Goal: Navigation & Orientation: Find specific page/section

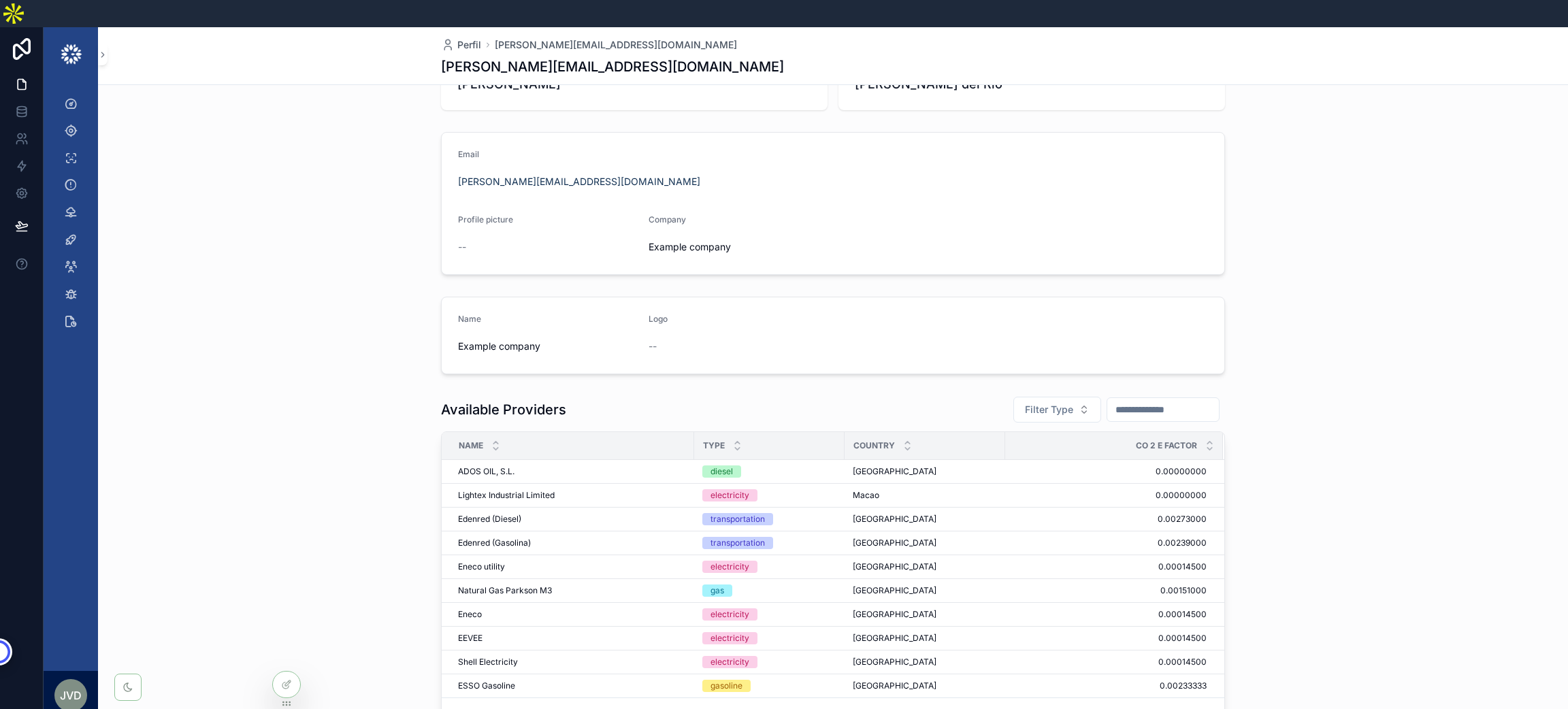
scroll to position [198, 0]
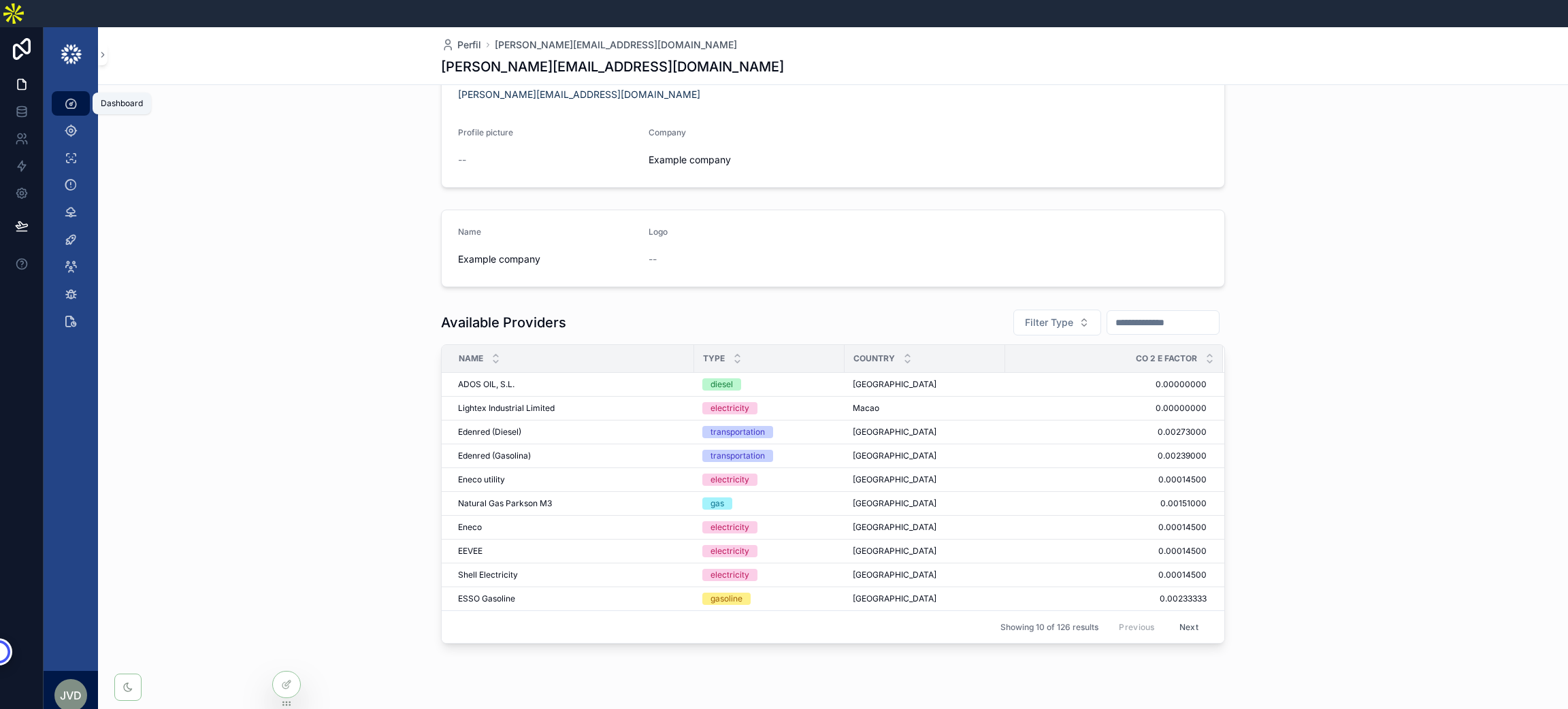
click at [72, 97] on icon "scrollable content" at bounding box center [70, 104] width 13 height 13
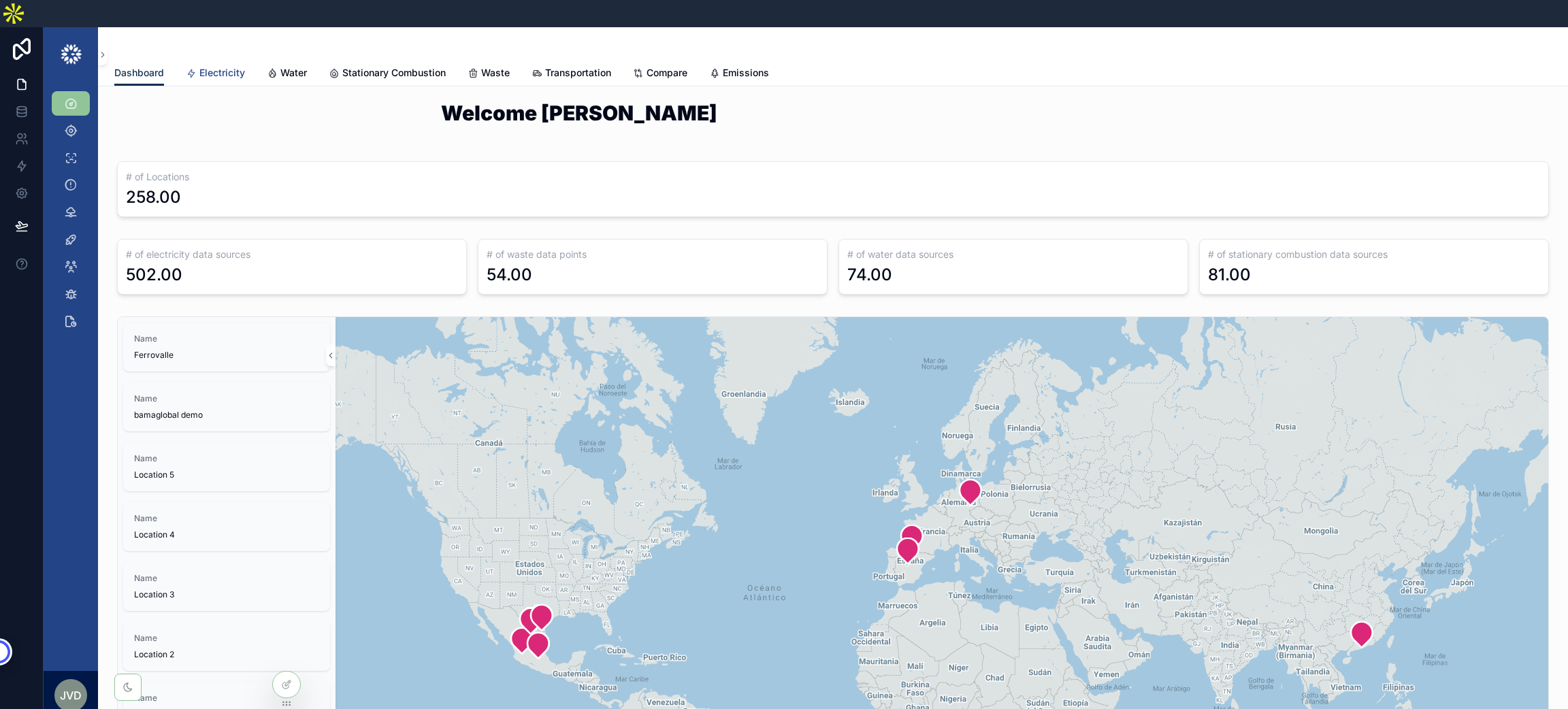
click at [229, 66] on span "Electricity" at bounding box center [223, 72] width 46 height 13
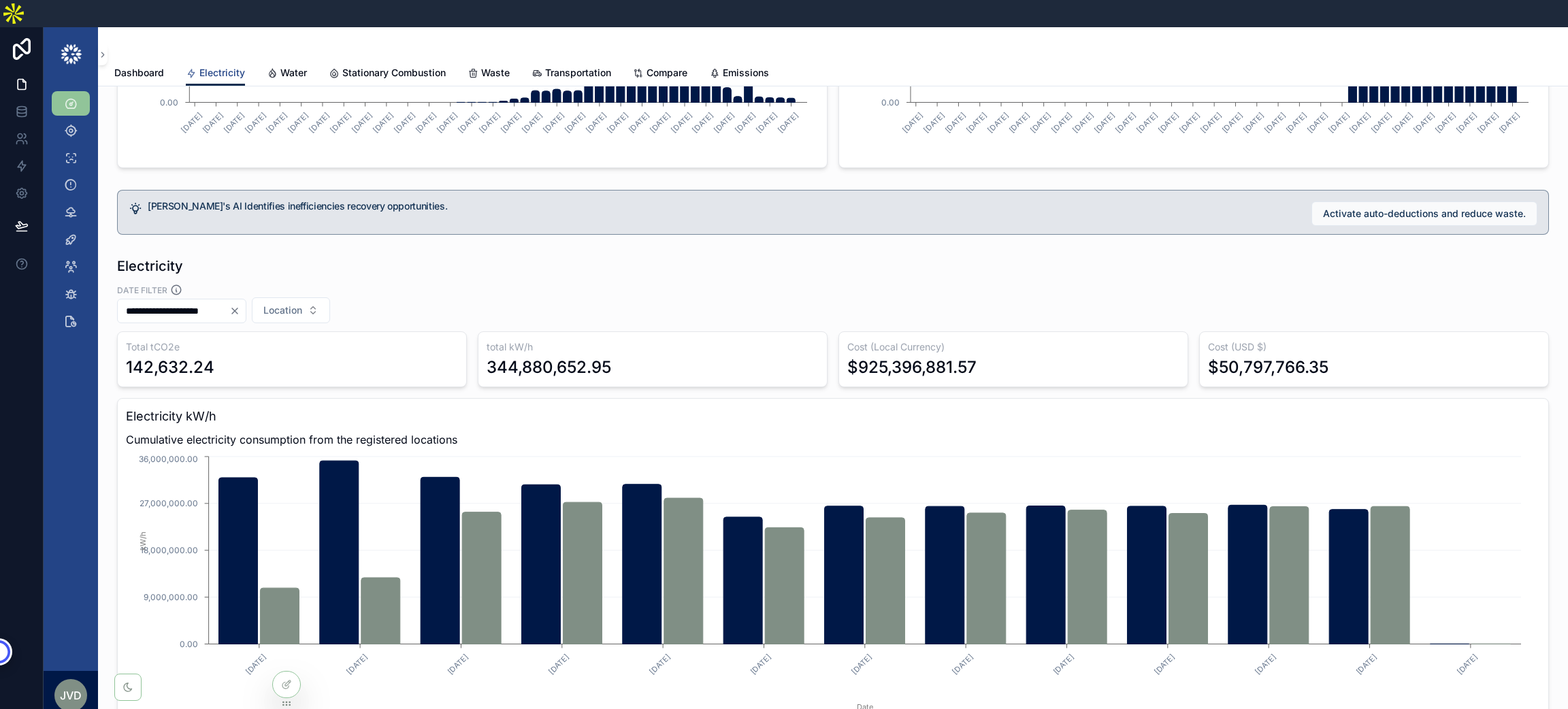
scroll to position [509, 0]
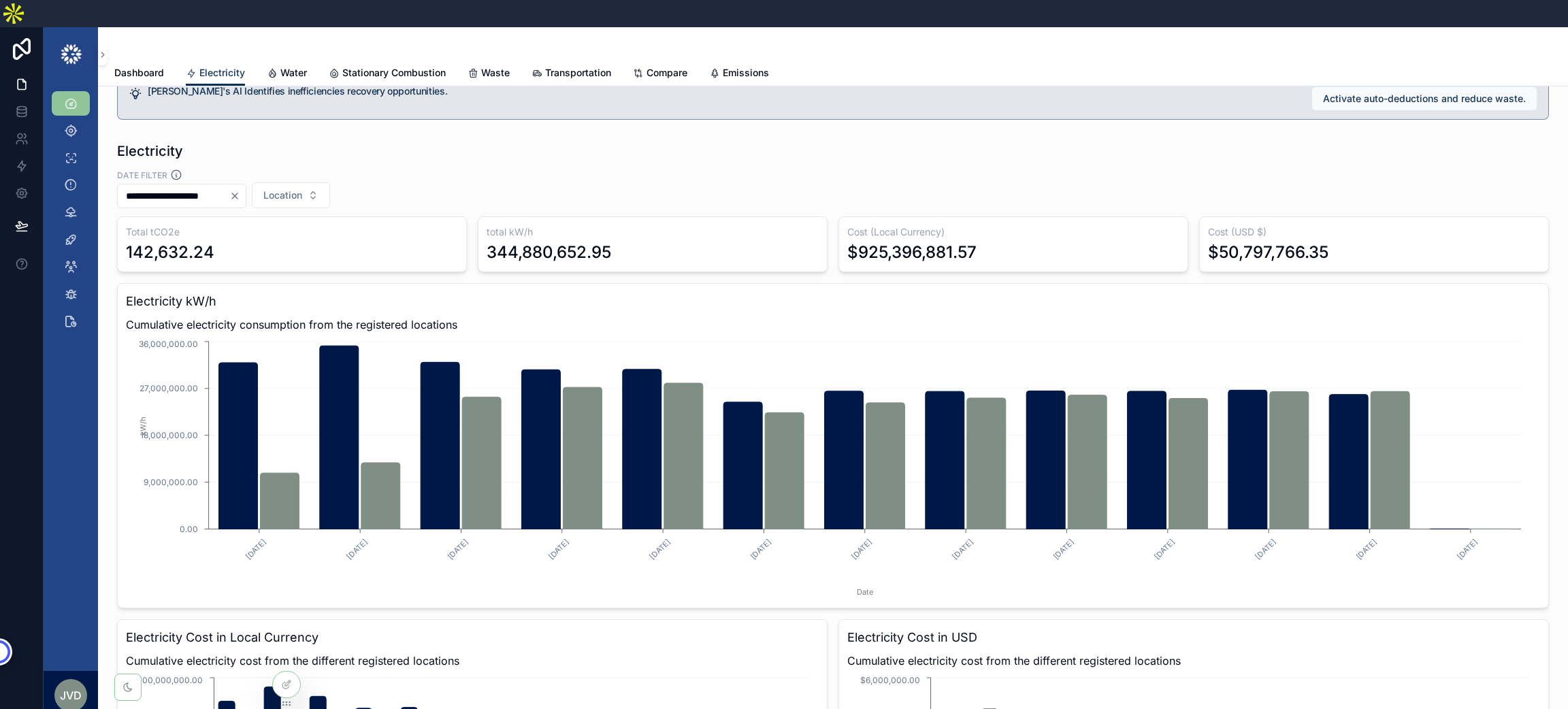
click at [238, 193] on icon "Clear" at bounding box center [235, 196] width 6 height 6
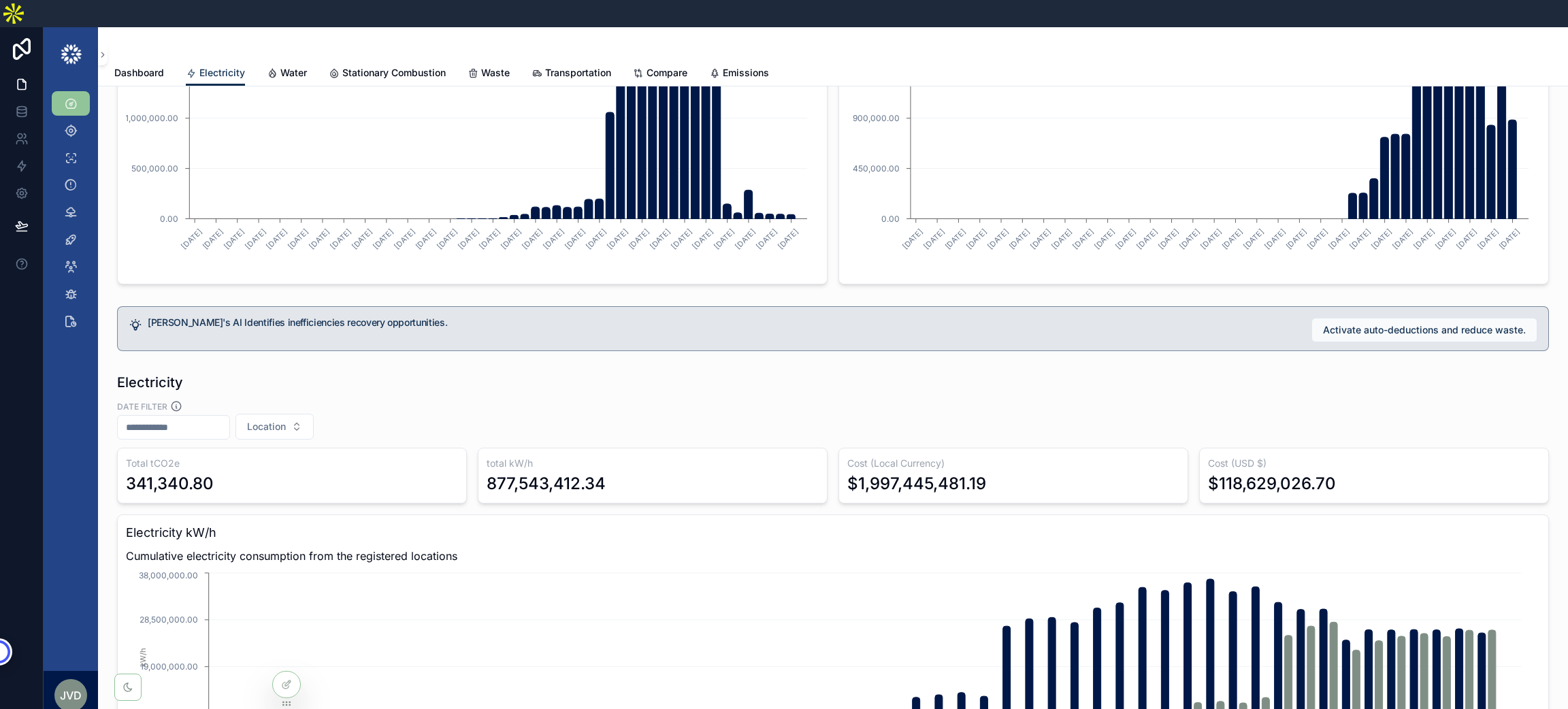
scroll to position [305, 0]
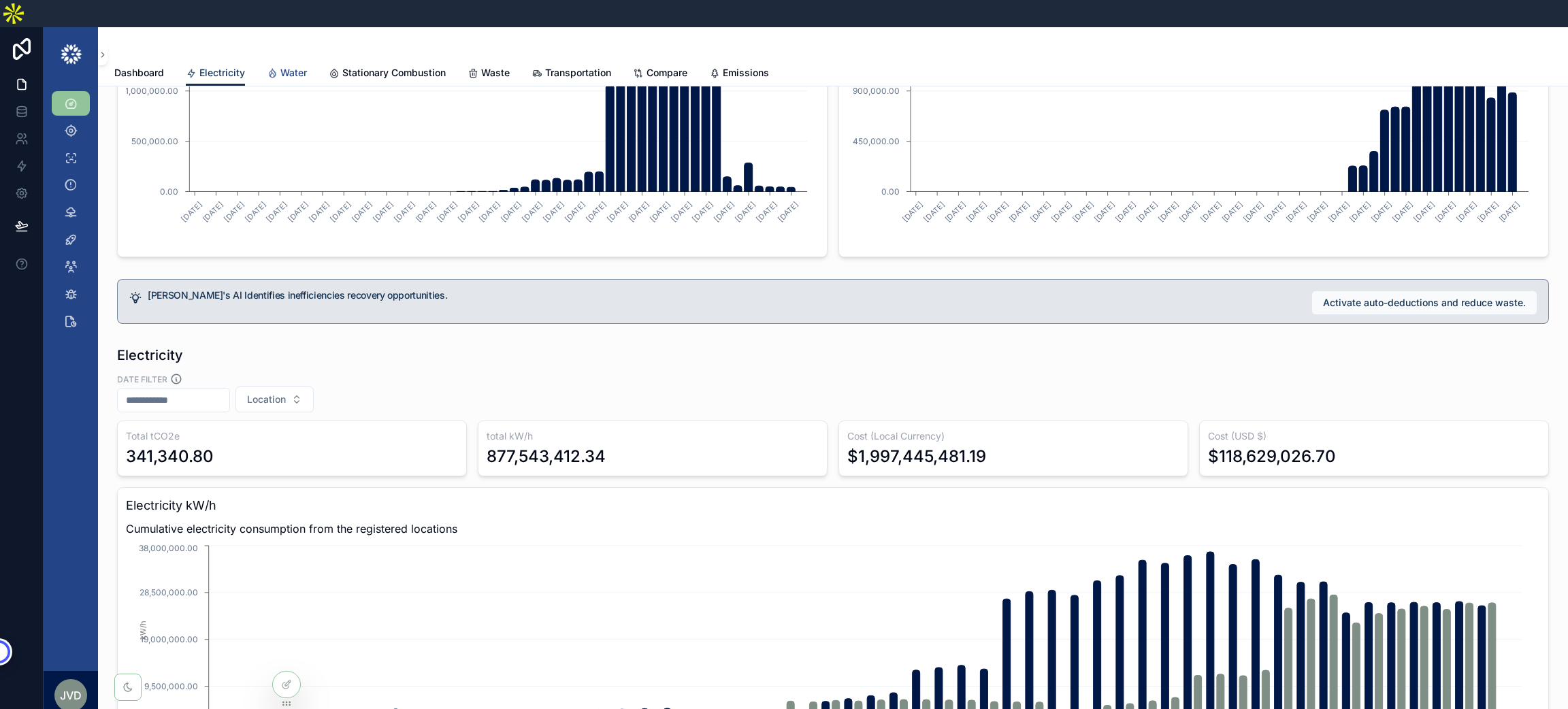
click at [281, 66] on span "Water" at bounding box center [294, 72] width 27 height 13
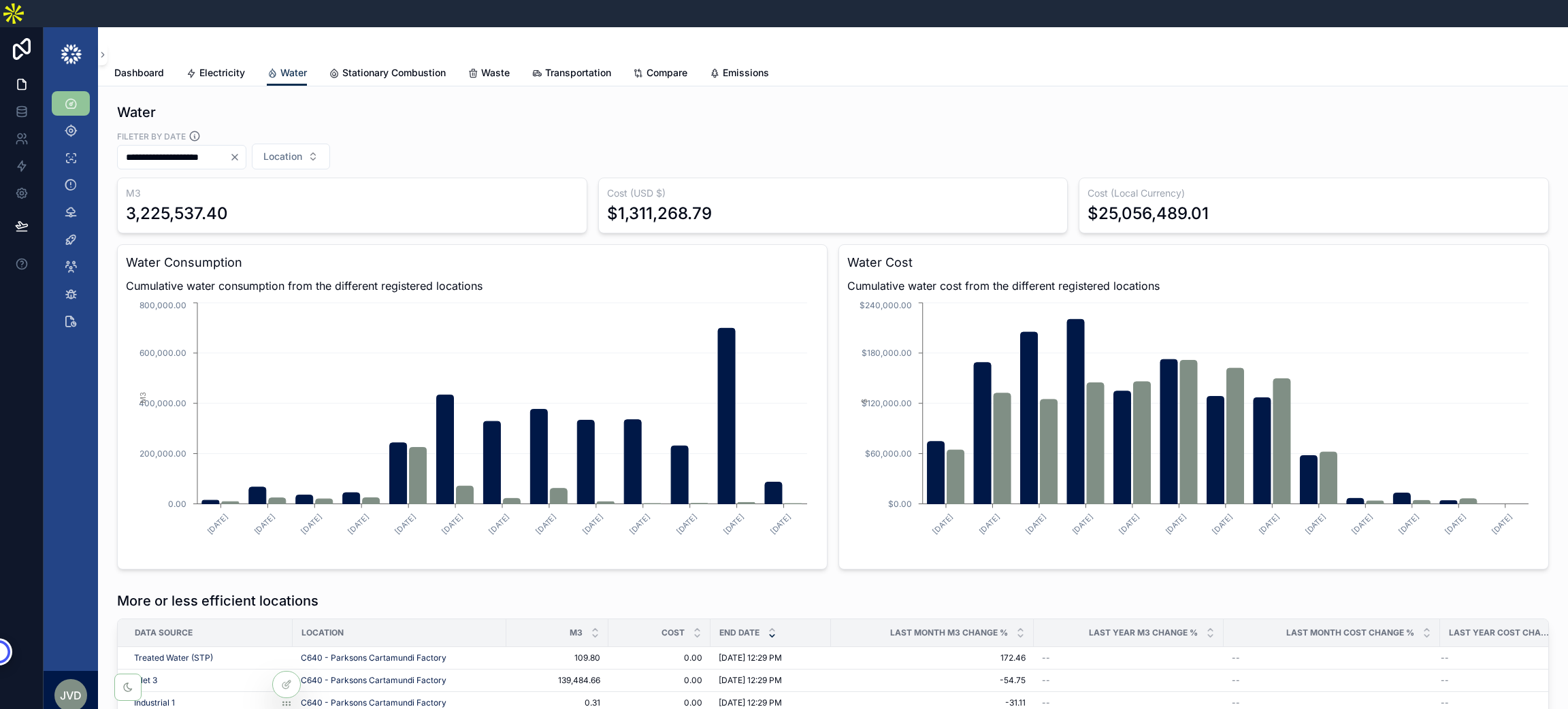
click at [238, 154] on icon "Clear" at bounding box center [235, 157] width 6 height 6
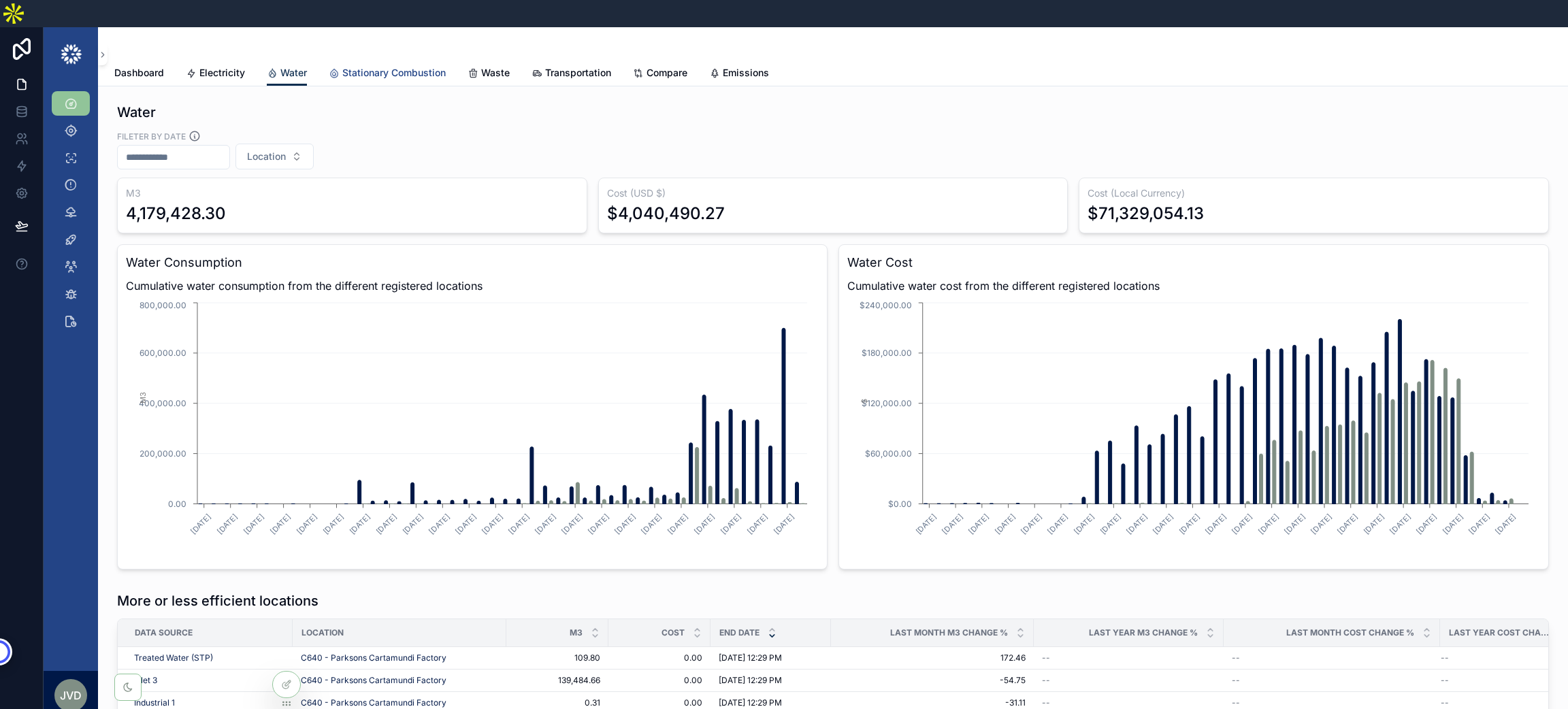
click at [414, 66] on span "Stationary Combustion" at bounding box center [394, 72] width 104 height 13
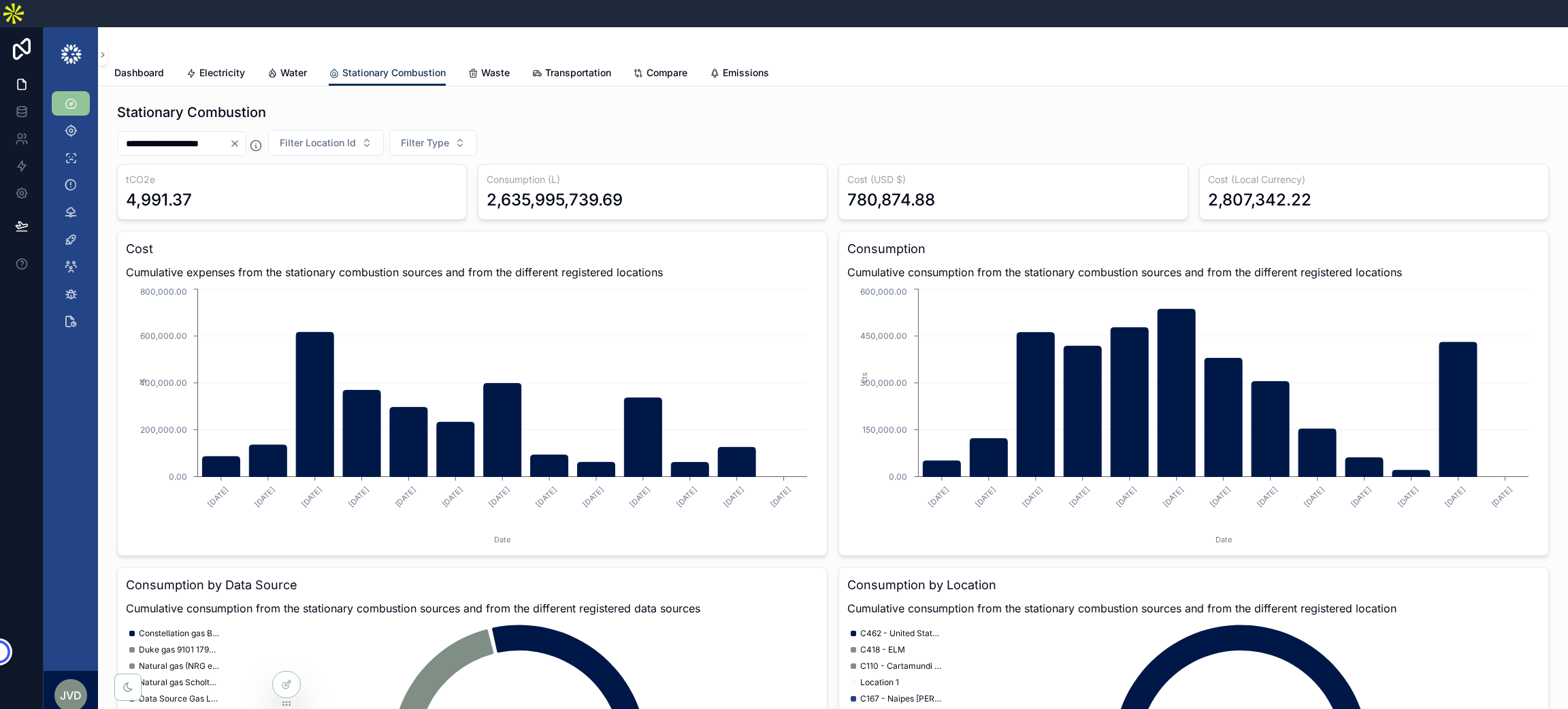
click at [241, 138] on icon "Clear" at bounding box center [234, 143] width 10 height 10
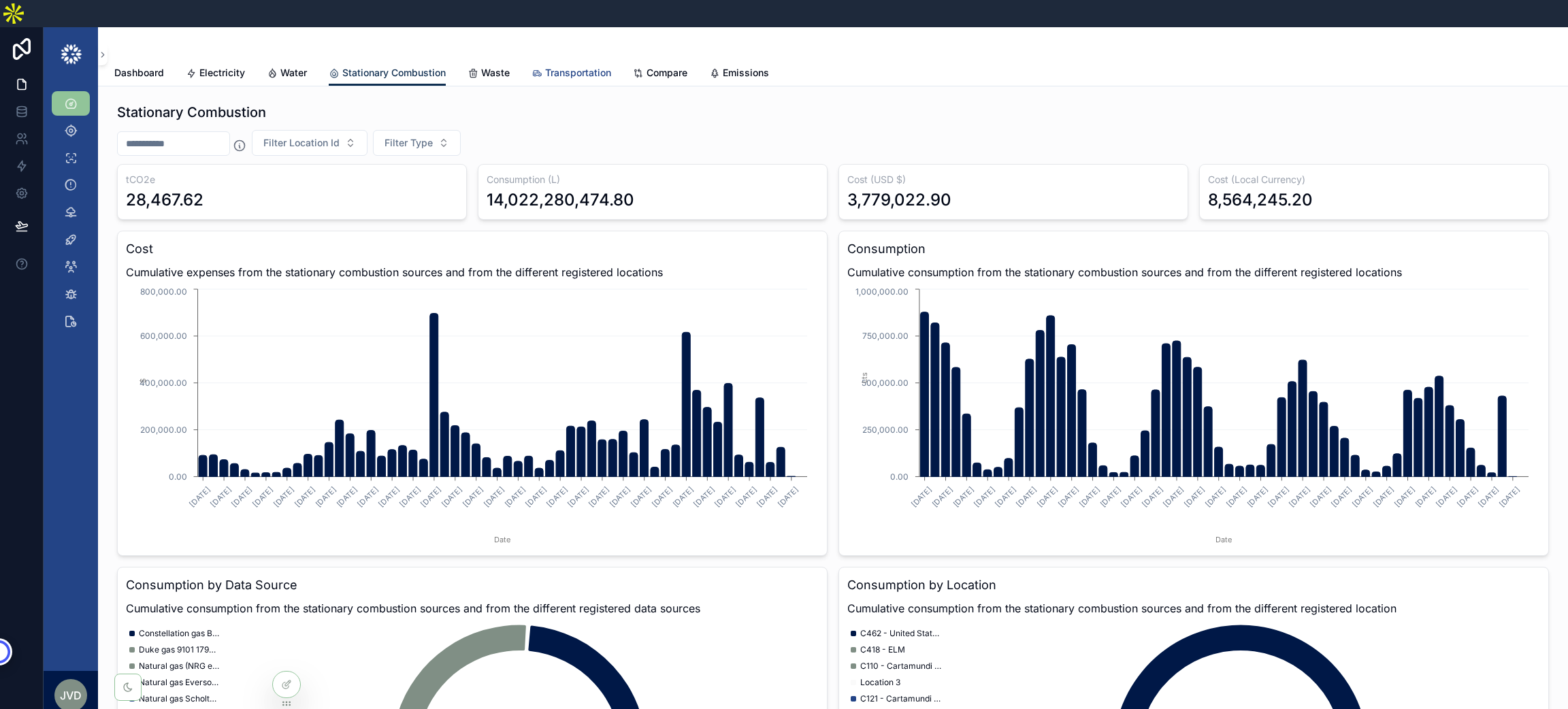
click at [541, 68] on icon "scrollable content" at bounding box center [536, 73] width 10 height 10
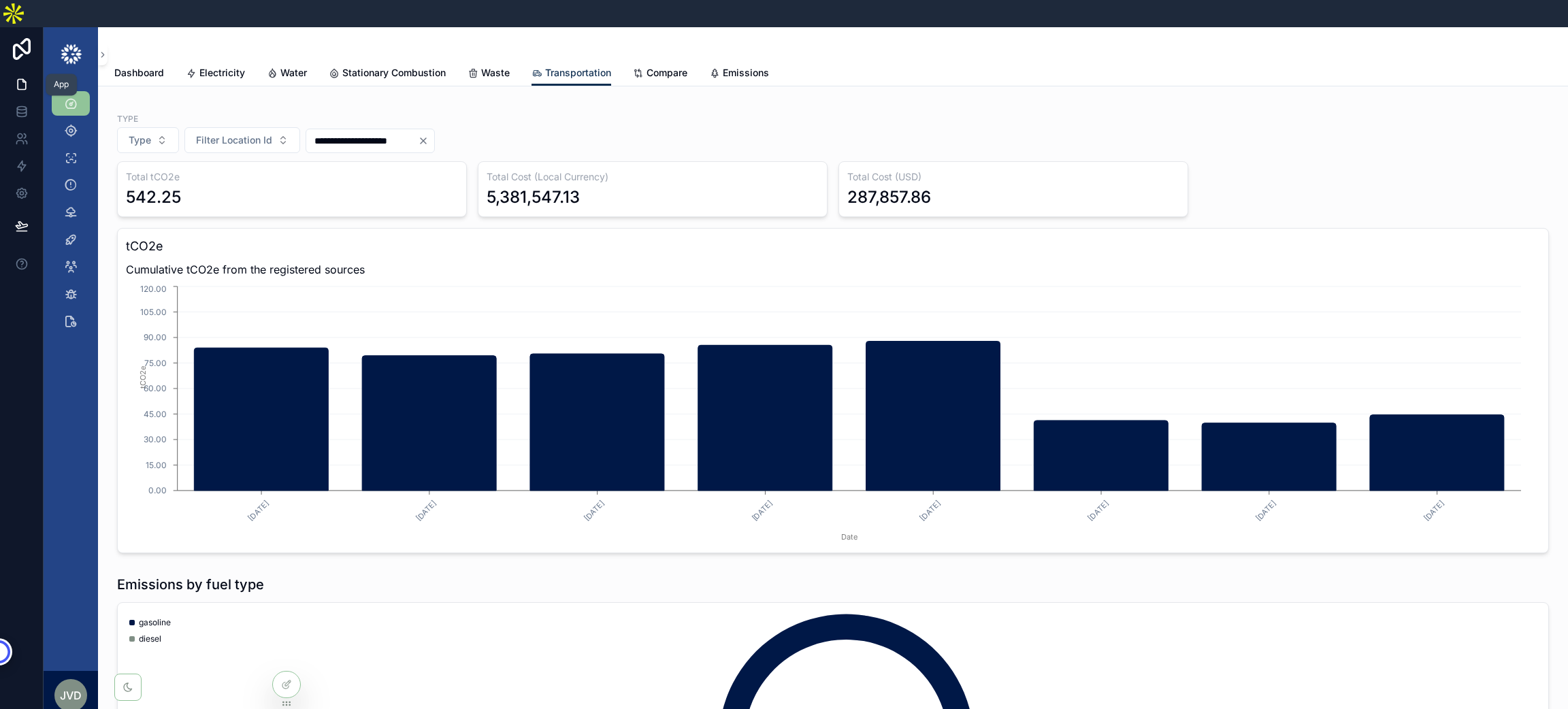
click at [24, 78] on icon at bounding box center [22, 85] width 13 height 13
click at [77, 92] on div "Dashboard" at bounding box center [70, 103] width 22 height 22
